Goal: Transaction & Acquisition: Purchase product/service

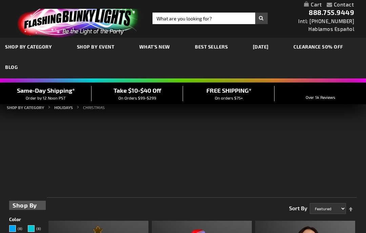
click at [103, 46] on span "SHOP BY EVENT" at bounding box center [96, 47] width 38 height 6
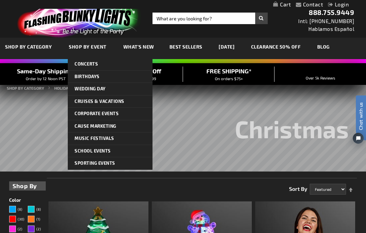
click at [286, 109] on div "Close dialog Get 10% Off Subscribe and save today Unlock Offer Submit" at bounding box center [183, 116] width 366 height 233
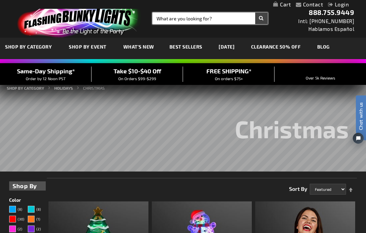
click at [227, 23] on input "Search" at bounding box center [210, 19] width 115 height 12
click at [230, 18] on input "Search" at bounding box center [210, 19] width 115 height 12
type input "Hristmas trees necklaces"
click at [262, 18] on button "Search" at bounding box center [261, 19] width 13 height 12
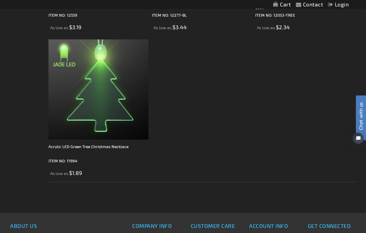
scroll to position [246, 0]
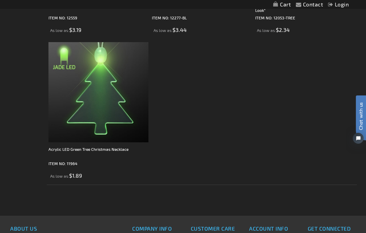
click at [108, 146] on div "Acrylic LED Green Tree Christmas Necklace" at bounding box center [99, 153] width 100 height 14
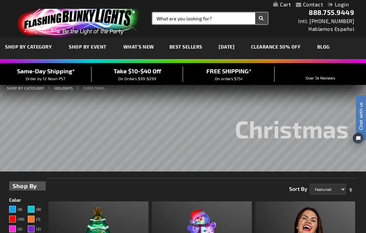
click at [230, 19] on input "Search" at bounding box center [210, 19] width 115 height 12
click at [163, 15] on input "Hristmas trees" at bounding box center [210, 19] width 115 height 12
type input "C Hristmas trees"
click at [262, 18] on button "Search" at bounding box center [261, 19] width 13 height 12
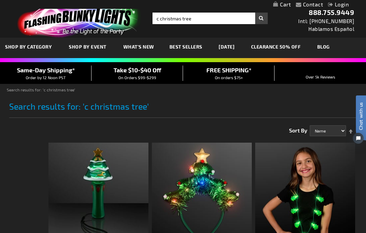
click at [297, 56] on link "CLEARANCE 50% OFF" at bounding box center [276, 46] width 60 height 23
click at [296, 47] on link "CLEARANCE 50% OFF" at bounding box center [276, 46] width 60 height 23
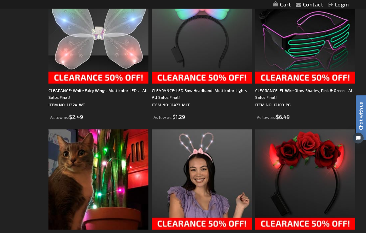
scroll to position [886, 0]
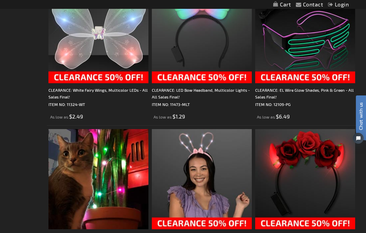
click at [314, 222] on img at bounding box center [305, 179] width 100 height 100
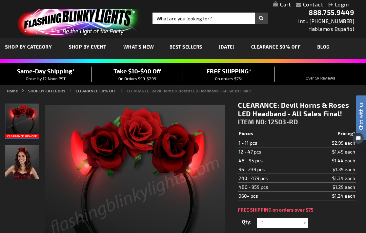
click at [32, 167] on img "Woman wearing Red Roses LED Devil Horns with Flowers" at bounding box center [22, 162] width 34 height 34
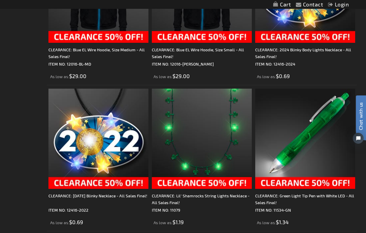
scroll to position [2094, 0]
